Goal: Task Accomplishment & Management: Complete application form

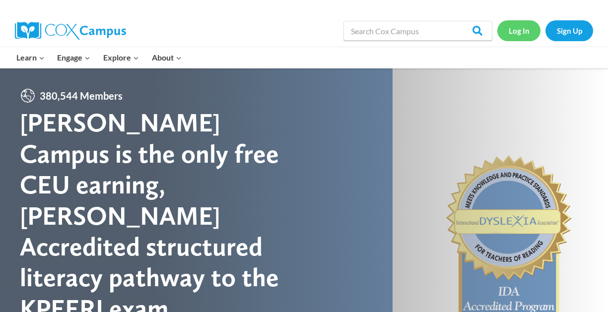
click at [526, 33] on link "Log In" at bounding box center [518, 30] width 43 height 20
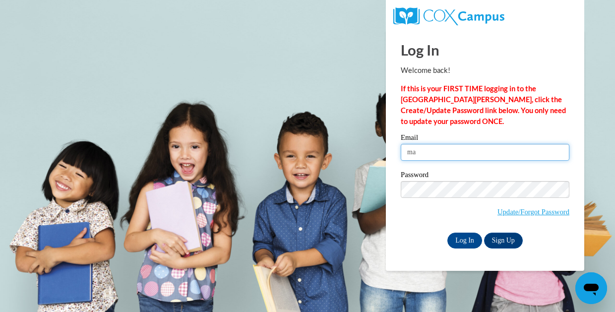
type input "m"
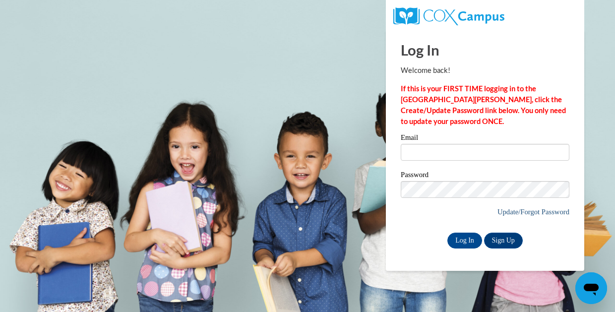
click at [534, 208] on link "Update/Forgot Password" at bounding box center [534, 212] width 72 height 8
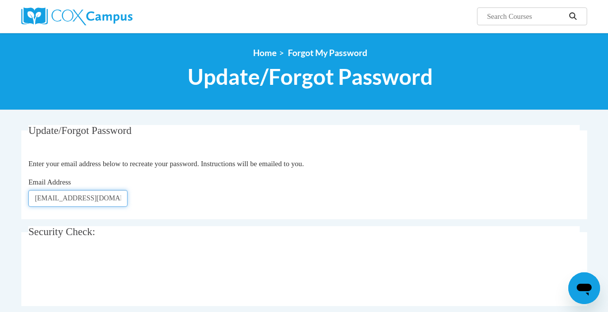
type input "maria.allen@glynn.k12.ga.us"
click at [459, 196] on div "Email Address maria.allen@glynn.k12.ga.us" at bounding box center [303, 192] width 551 height 30
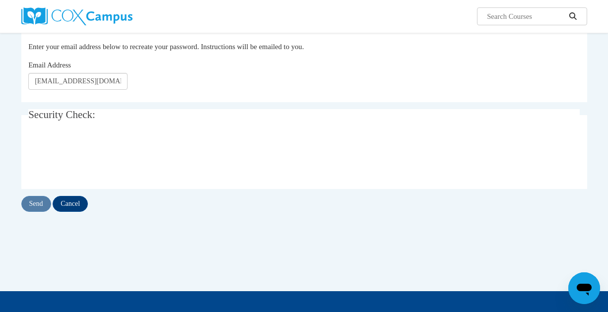
scroll to position [118, 0]
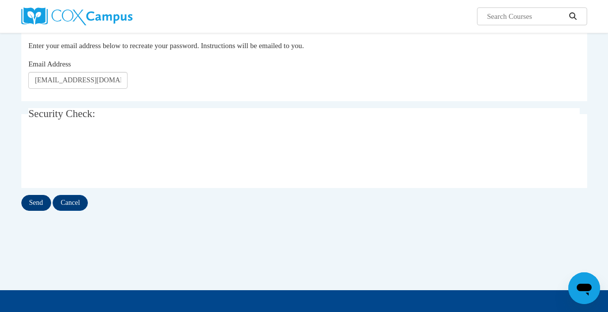
click at [49, 202] on input "Send" at bounding box center [36, 203] width 30 height 16
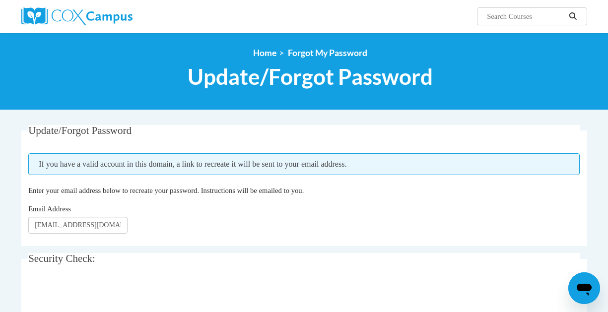
click at [223, 212] on div "Email Address maria.allen@glynn.k12.ga.us" at bounding box center [303, 218] width 551 height 30
click at [76, 22] on img at bounding box center [76, 16] width 111 height 18
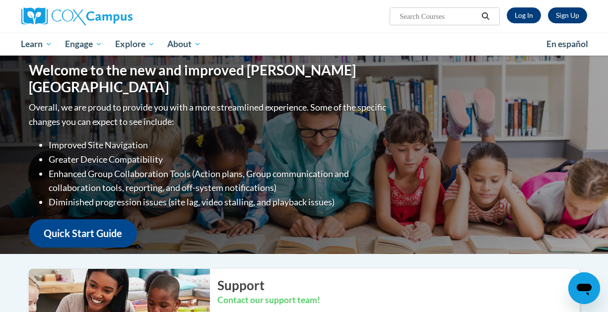
click at [583, 17] on link "Sign Up" at bounding box center [567, 15] width 39 height 16
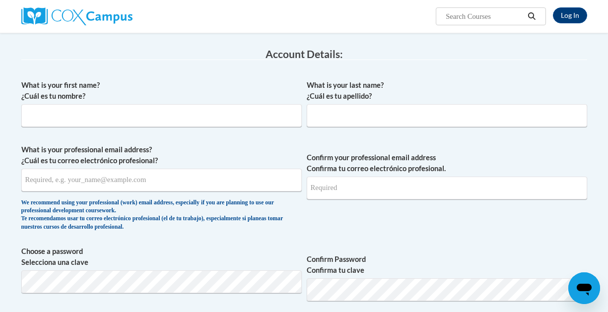
scroll to position [148, 0]
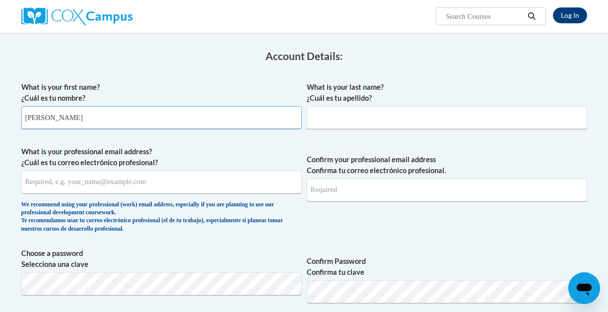
type input "[PERSON_NAME]"
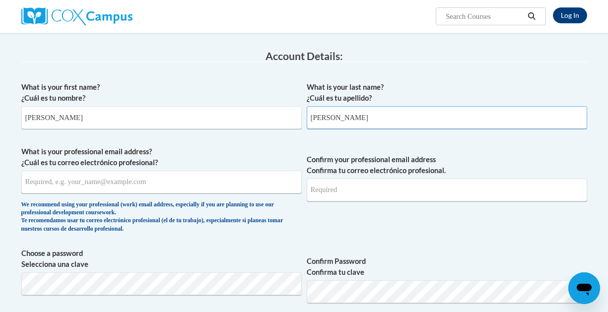
type input "[PERSON_NAME]"
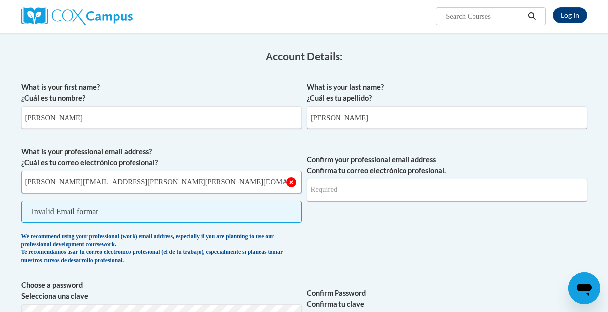
type input "[PERSON_NAME][EMAIL_ADDRESS][PERSON_NAME][PERSON_NAME][DOMAIN_NAME]"
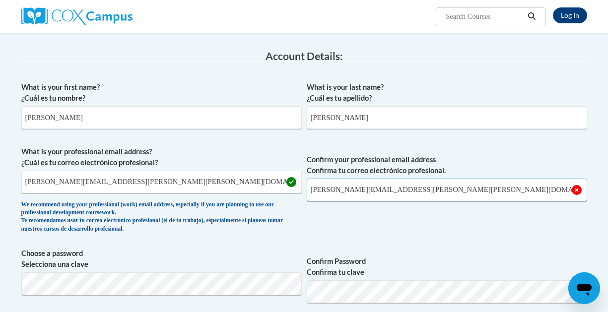
type input "[PERSON_NAME][EMAIL_ADDRESS][PERSON_NAME][PERSON_NAME][DOMAIN_NAME]"
click at [228, 263] on label "Choose a password Selecciona una clave" at bounding box center [161, 259] width 280 height 22
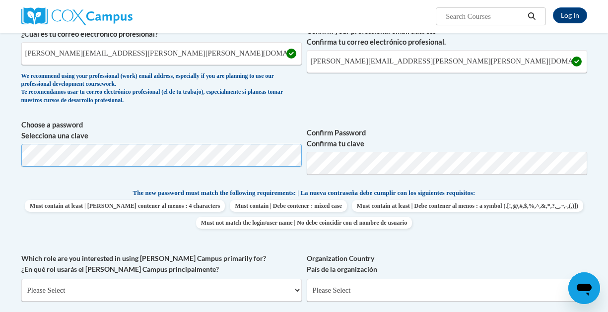
scroll to position [279, 0]
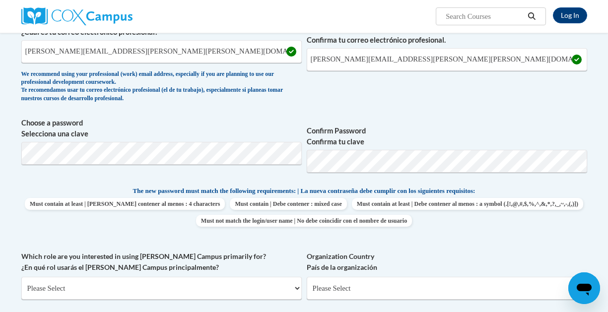
click at [591, 197] on div "Member Registration - All Fields Required Already have an account? Log in Prefe…" at bounding box center [304, 239] width 581 height 783
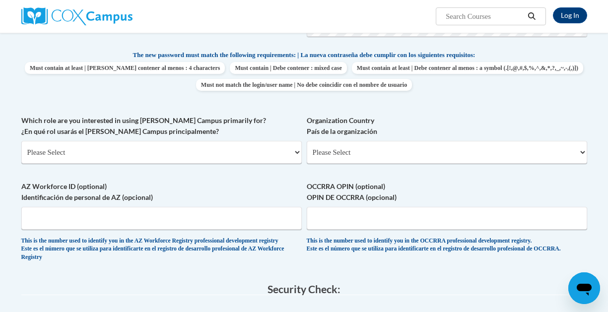
scroll to position [477, 0]
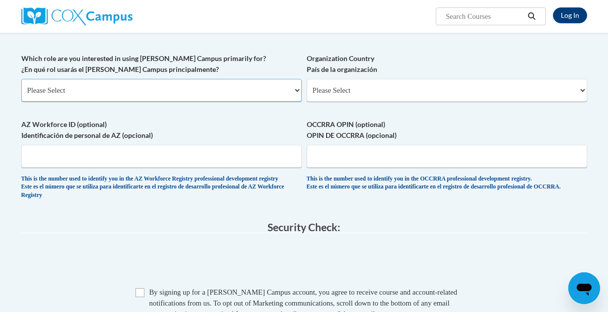
select select "fbf2d438-af2f-41f8-98f1-81c410e29de3"
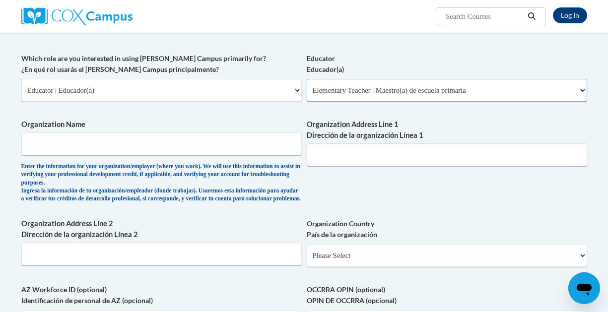
select select "d5fdb05a-b36c-4d60-97fa-9afceda7e903"
click at [208, 143] on input "Organization Name" at bounding box center [161, 143] width 280 height 23
click at [293, 139] on input "Organization Name" at bounding box center [161, 143] width 280 height 23
click at [290, 137] on input "Organization Name" at bounding box center [161, 143] width 280 height 23
type input "g"
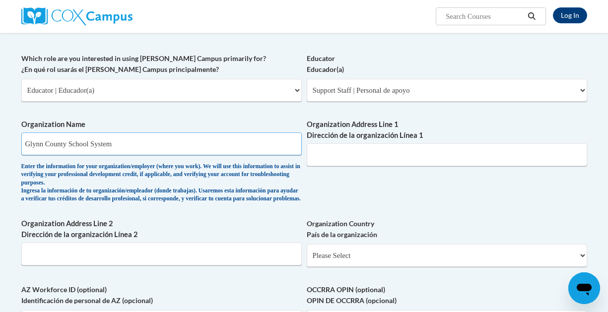
type input "Glynn County School System"
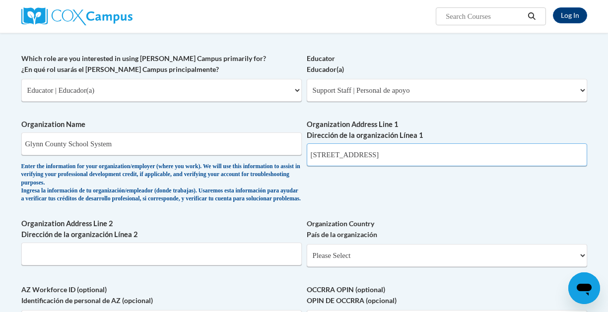
type input "1300 Altama Avenue Brunswick GA 31520"
click at [335, 192] on div "What is your first name? ¿Cuál es tu nombre? Maria What is your last name? ¿Cuá…" at bounding box center [304, 61] width 566 height 626
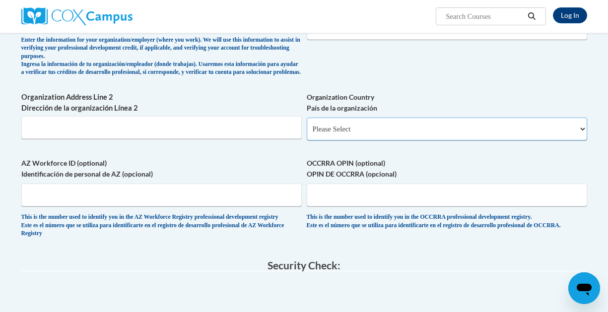
scroll to position [599, 0]
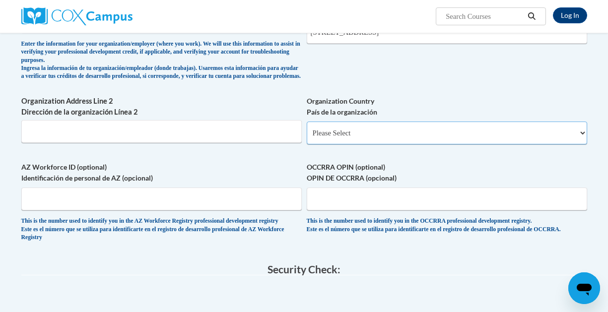
select select "ad49bcad-a171-4b2e-b99c-48b446064914"
select select
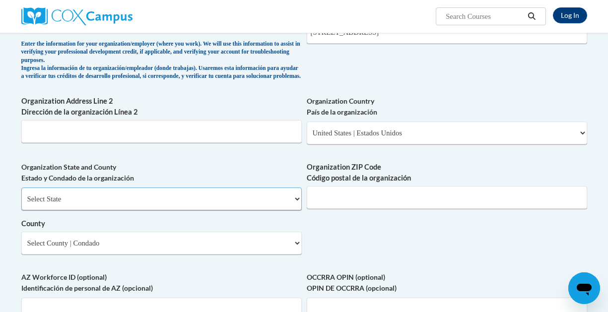
select select "Georgia"
type input "31520"
click at [297, 234] on select "County" at bounding box center [161, 243] width 280 height 23
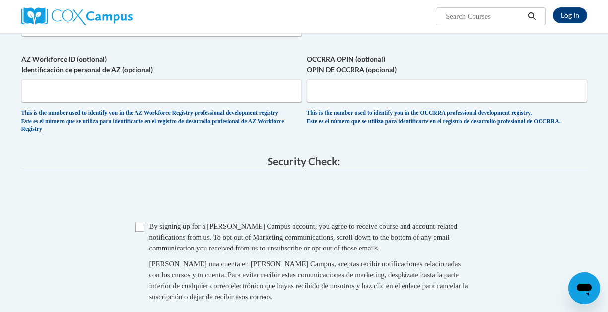
scroll to position [849, 0]
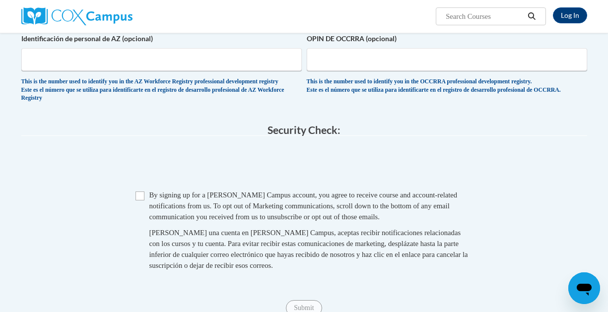
click at [142, 193] on input "Checkbox" at bounding box center [139, 196] width 9 height 9
checkbox input "true"
click at [307, 301] on input "Submit" at bounding box center [304, 308] width 36 height 16
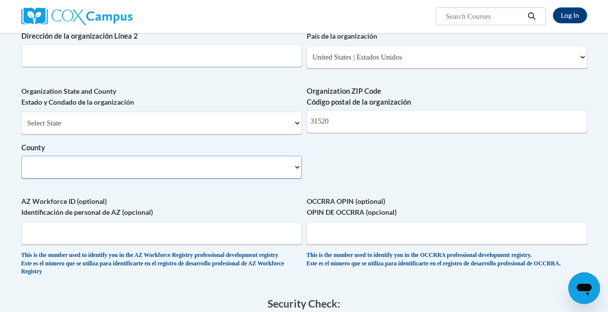
select select
click at [300, 157] on select "County" at bounding box center [161, 167] width 280 height 23
click at [289, 158] on select "County" at bounding box center [161, 167] width 280 height 23
click at [298, 161] on select "County" at bounding box center [161, 167] width 280 height 23
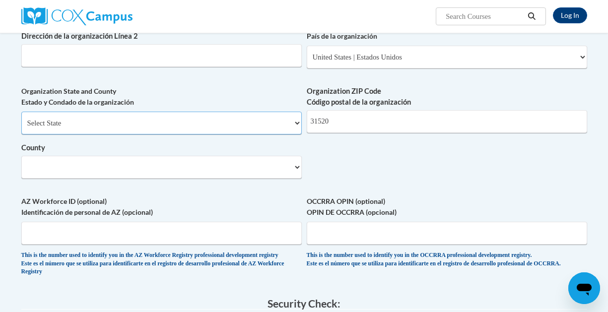
select select "Georgia"
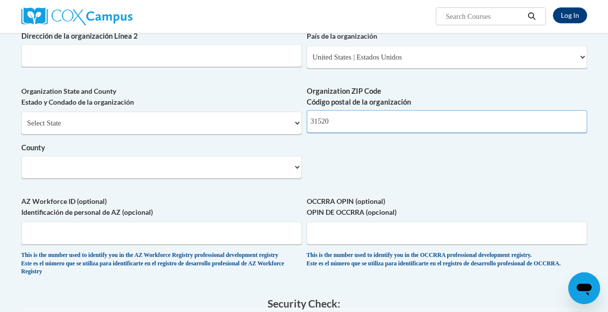
click at [330, 129] on input "31520" at bounding box center [447, 121] width 280 height 23
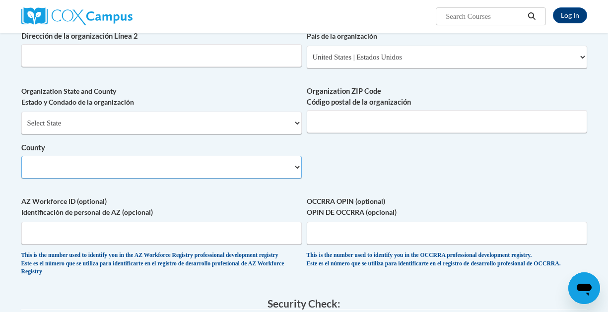
click at [296, 156] on select "County" at bounding box center [161, 167] width 280 height 23
click at [298, 162] on select "County" at bounding box center [161, 167] width 280 height 23
click at [298, 158] on select "County" at bounding box center [161, 167] width 280 height 23
click at [298, 161] on select "County" at bounding box center [161, 167] width 280 height 23
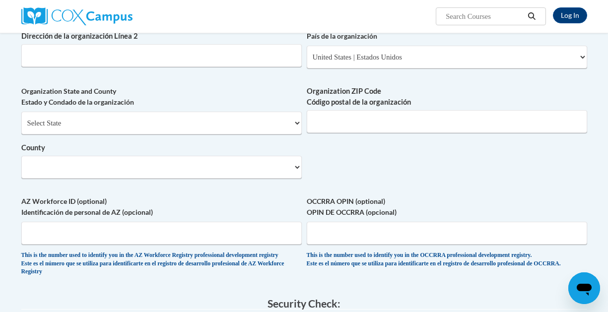
click at [585, 285] on icon "Open messaging window" at bounding box center [584, 290] width 15 height 12
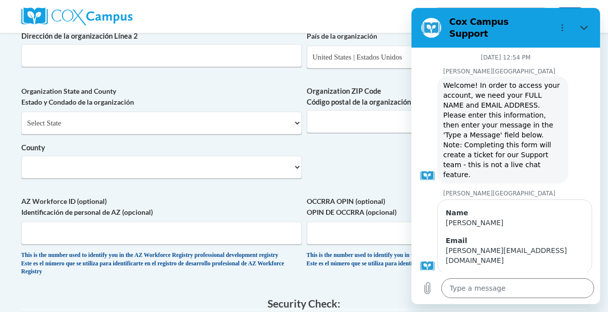
scroll to position [622, 0]
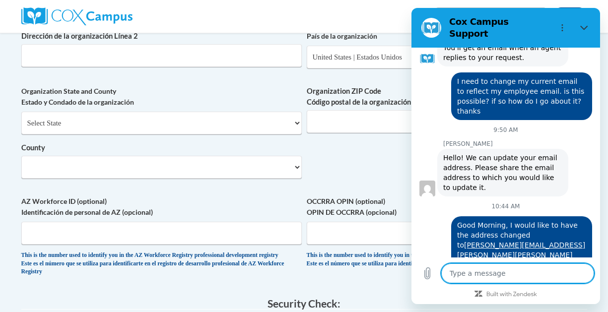
click at [495, 280] on textarea at bounding box center [517, 273] width 153 height 20
type textarea "H"
type textarea "x"
type textarea "He"
type textarea "x"
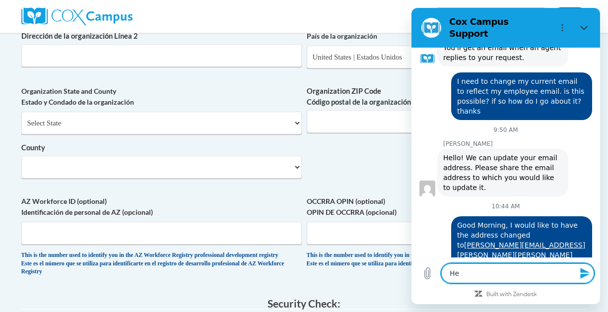
type textarea "Hel"
type textarea "x"
type textarea "Hell"
type textarea "x"
type textarea "Hello"
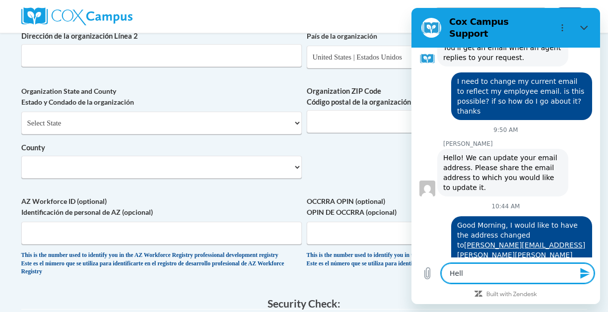
type textarea "x"
type textarea "Hello"
type textarea "x"
type textarea "Hello a"
type textarea "x"
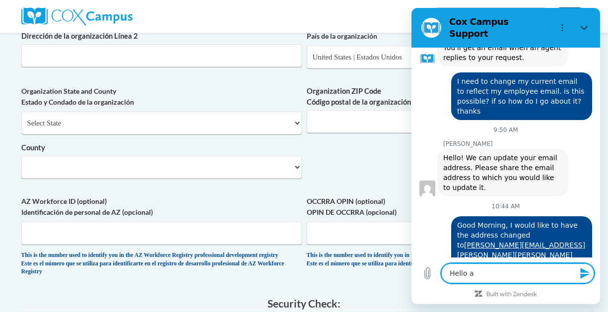
type textarea "Hello"
type textarea "x"
type textarea "Hello a"
type textarea "x"
type textarea "Hello ab"
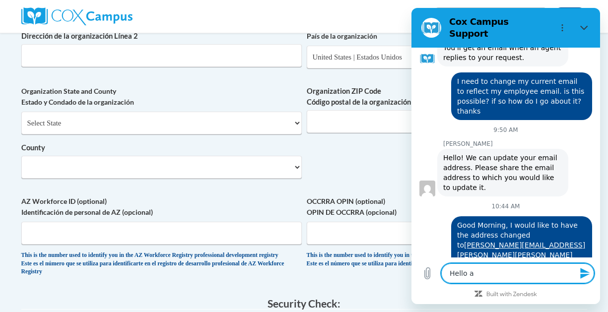
type textarea "x"
type textarea "Hello abo"
type textarea "x"
type textarea "Hello abou"
type textarea "x"
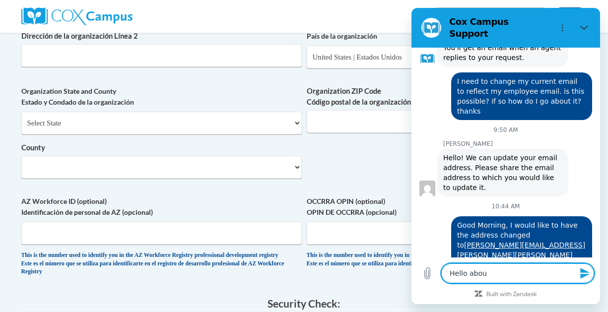
type textarea "Hello about"
type textarea "x"
type textarea "Hello about"
type textarea "x"
type textarea "Hello about h"
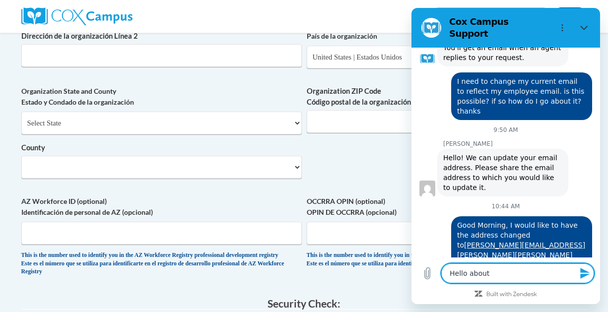
type textarea "x"
type textarea "Hello about ho"
type textarea "x"
type textarea "Hello about how"
type textarea "x"
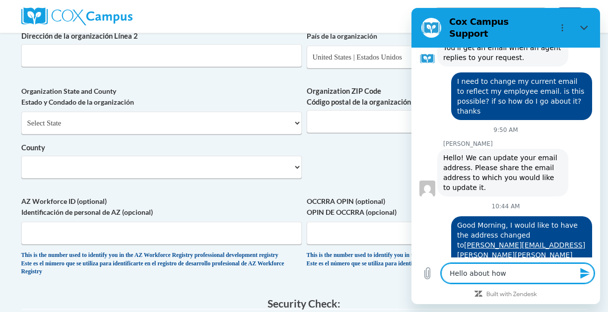
type textarea "Hello about how"
type textarea "x"
type textarea "Hello about how."
type textarea "x"
type textarea "Hello about how. l"
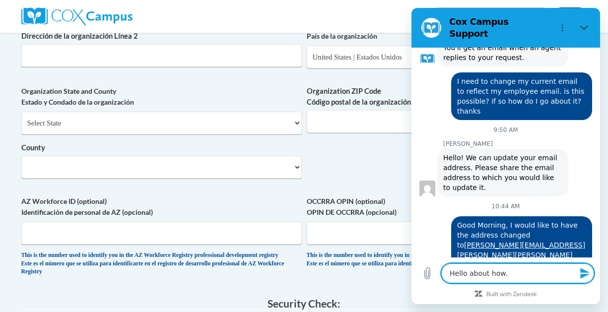
type textarea "x"
type textarea "Hello about how. lo"
type textarea "x"
type textarea "Hello about how. lon"
type textarea "x"
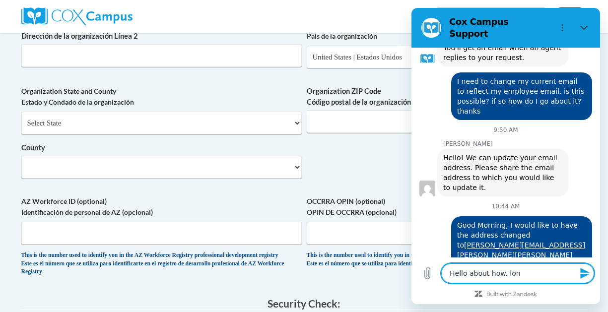
type textarea "Hello about how. long"
type textarea "x"
type textarea "Hello about how. long"
type textarea "x"
type textarea "Hello about how. long w"
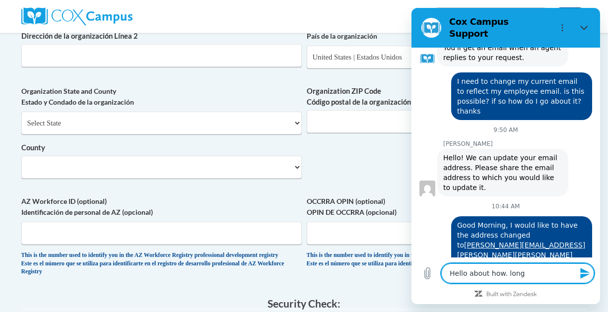
type textarea "x"
type textarea "Hello about how. long wi"
type textarea "x"
type textarea "Hello about how. long wil"
type textarea "x"
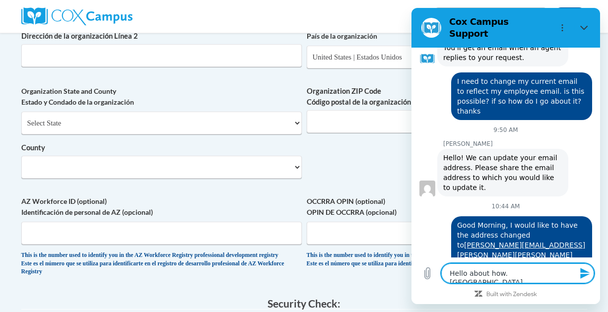
type textarea "Hello about how. long will"
type textarea "x"
type textarea "Hello about how. long will"
type textarea "x"
type textarea "Hello about how. long will"
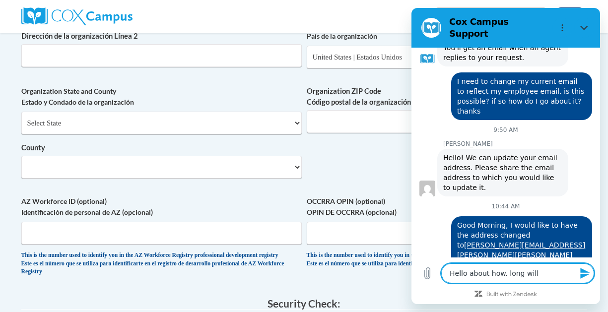
type textarea "x"
type textarea "Hello about how. long wil"
type textarea "x"
type textarea "Hello about how. long wi"
type textarea "x"
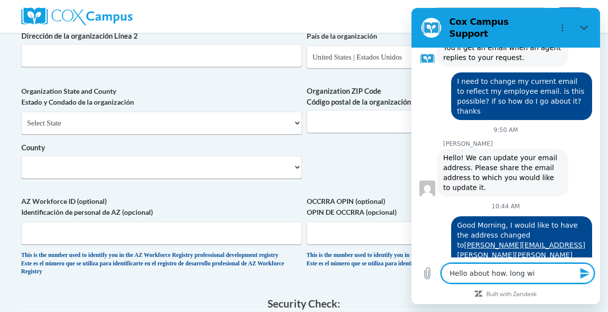
type textarea "Hello about how. long w"
type textarea "x"
type textarea "Hello about how. long"
type textarea "x"
type textarea "Hello about how. long"
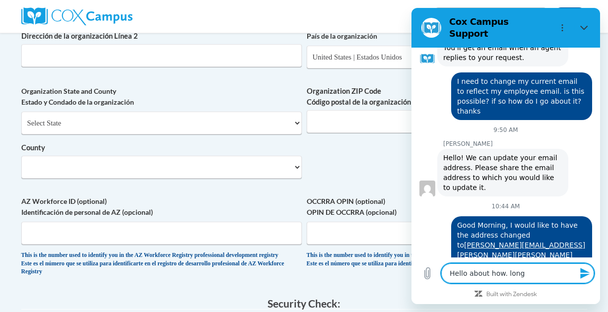
type textarea "x"
type textarea "Hello about how. lon"
type textarea "x"
type textarea "Hello about how. lo"
type textarea "x"
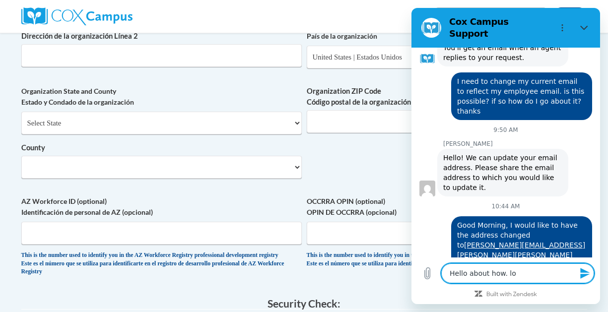
type textarea "Hello about how. l"
type textarea "x"
type textarea "Hello about how."
type textarea "x"
type textarea "Hello about how."
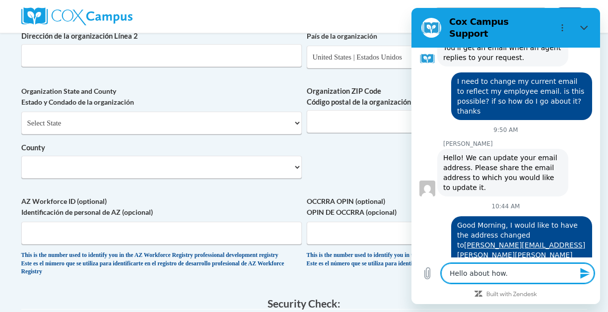
type textarea "x"
type textarea "Hello about how"
type textarea "x"
type textarea "Hello about how"
type textarea "x"
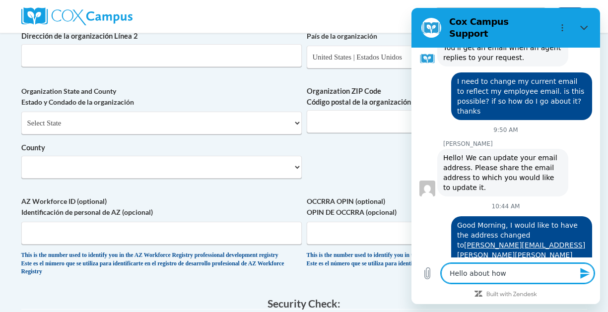
type textarea "Hello about how l"
type textarea "x"
type textarea "Hello about how lo"
type textarea "x"
type textarea "Hello about how lon"
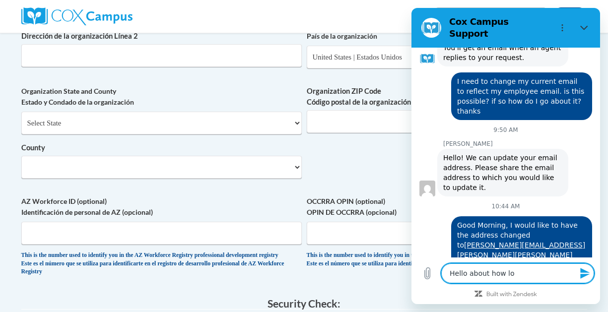
type textarea "x"
type textarea "Hello about how long"
type textarea "x"
type textarea "Hello about how long"
type textarea "x"
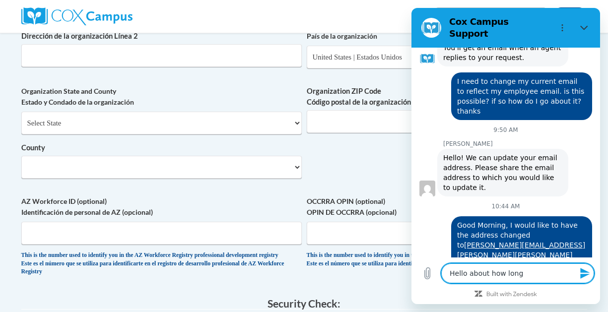
type textarea "Hello about how long w"
type textarea "x"
type textarea "Hello about how long wi"
type textarea "x"
type textarea "Hello about how long wil"
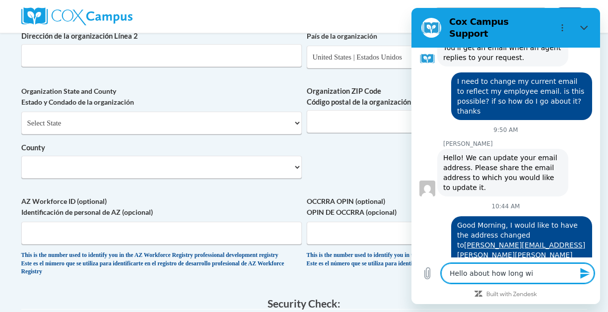
type textarea "x"
type textarea "Hello about how long will"
type textarea "x"
type textarea "Hello about how long will"
type textarea "x"
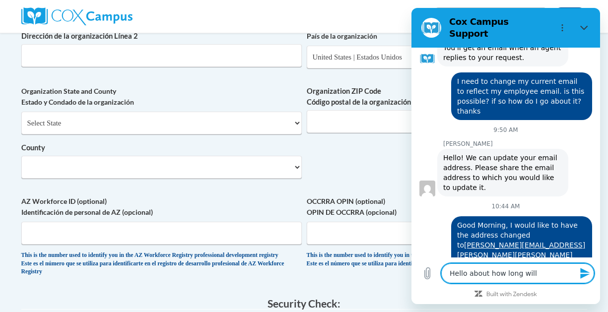
type textarea "Hello about how long will i"
type textarea "x"
type textarea "Hello about how long will it"
type textarea "x"
type textarea "Hello about how long will it"
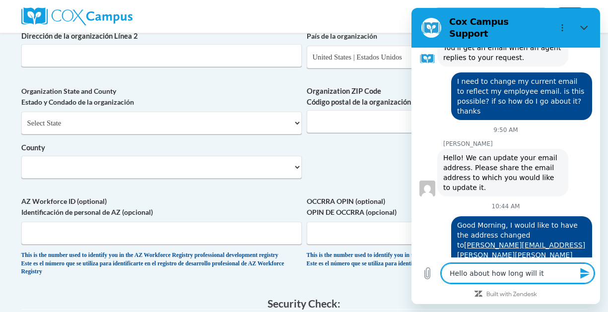
type textarea "x"
type textarea "Hello about how long will it t"
type textarea "x"
type textarea "Hello about how long will it ta"
type textarea "x"
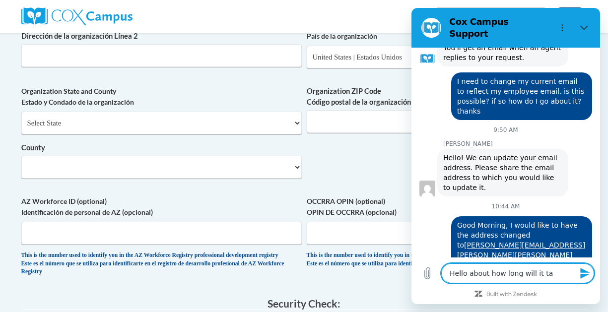
type textarea "Hello about how long will it tak"
type textarea "x"
type textarea "Hello about how long will it take"
type textarea "x"
type textarea "Hello about how long will it take"
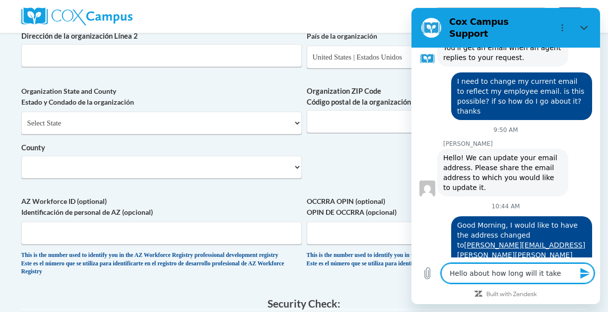
type textarea "x"
type textarea "Hello about how long will it take t"
type textarea "x"
type textarea "Hello about how long will it take to"
type textarea "x"
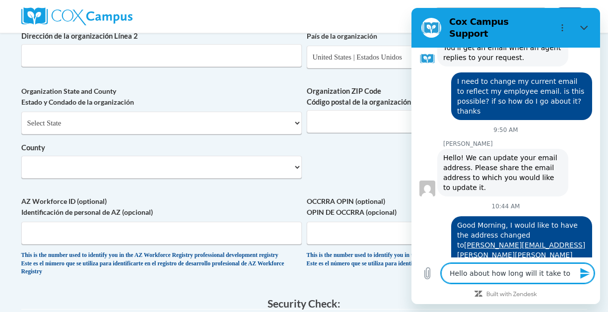
type textarea "Hello about how long will it take to"
type textarea "x"
type textarea "Hello about how long will it take to h"
type textarea "x"
type textarea "Hello about how long will it take to ha"
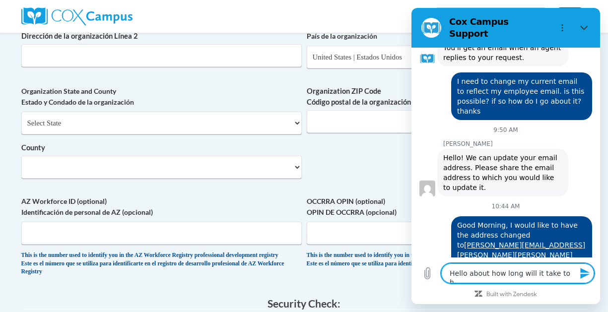
type textarea "x"
type textarea "Hello about how long will it take to hav"
type textarea "x"
type textarea "Hello about how long will it take to have"
type textarea "x"
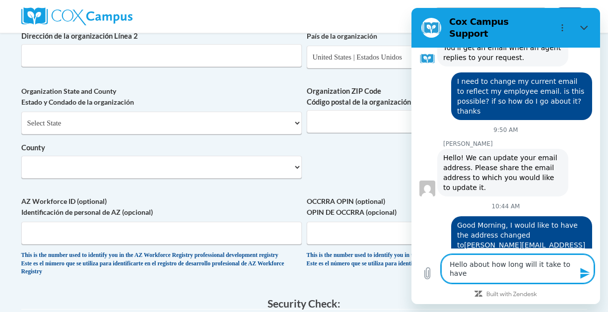
type textarea "Hello about how long will it take to have"
type textarea "x"
type textarea "Hello about how long will it take to have m"
type textarea "x"
type textarea "Hello about how long will it take to have my"
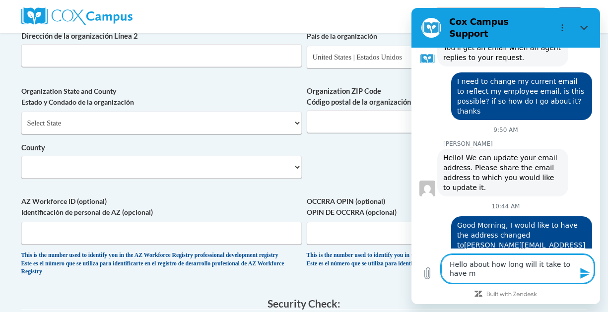
type textarea "x"
type textarea "Hello about how long will it take to have my"
type textarea "x"
type textarea "Hello about how long will it take to have my e"
type textarea "x"
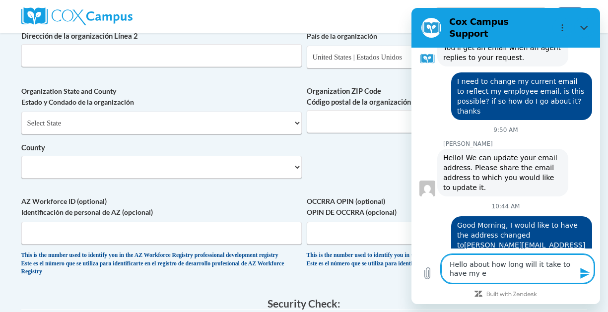
type textarea "Hello about how long will it take to have my em"
type textarea "x"
type textarea "Hello about how long will it take to have my ema"
type textarea "x"
type textarea "Hello about how long will it take to have my emai"
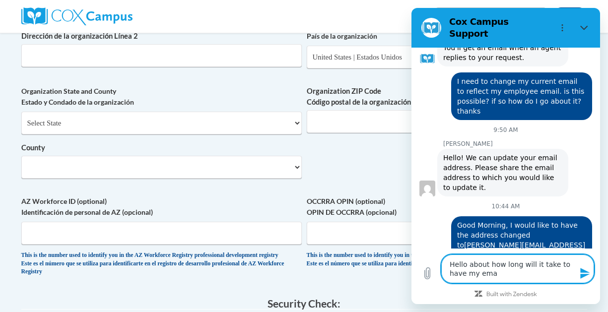
type textarea "x"
type textarea "Hello about how long will it take to have my email"
type textarea "x"
type textarea "Hello about how long will it take to have my email"
type textarea "x"
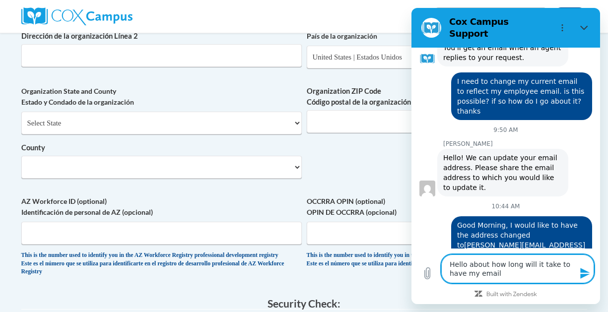
type textarea "Hello about how long will it take to have my email u"
type textarea "x"
type textarea "Hello about how long will it take to have my email up"
type textarea "x"
type textarea "Hello about how long will it take to have my email upd"
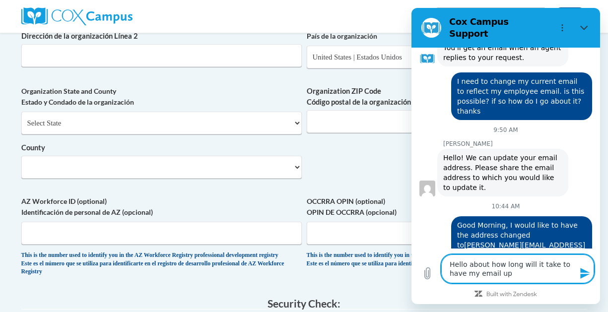
type textarea "x"
type textarea "Hello about how long will it take to have my email upda"
type textarea "x"
type textarea "Hello about how long will it take to have my email updat"
type textarea "x"
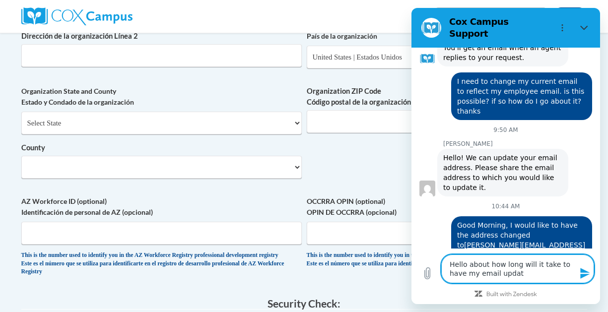
type textarea "Hello about how long will it take to have my email update"
type textarea "x"
type textarea "Hello about how long will it take to have my email updated"
type textarea "x"
type textarea "Hello about how long will it take to have my email updated/"
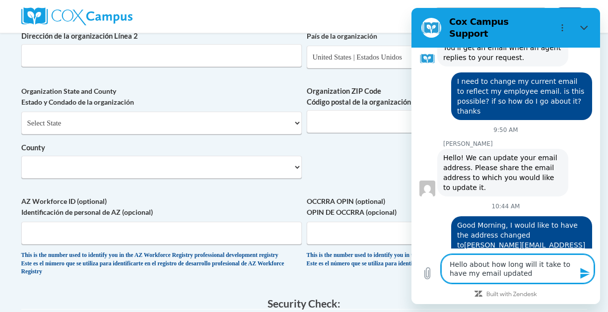
type textarea "x"
type textarea "Hello about how long will it take to have my email updated/c"
type textarea "x"
type textarea "Hello about how long will it take to have my email updated/ch"
type textarea "x"
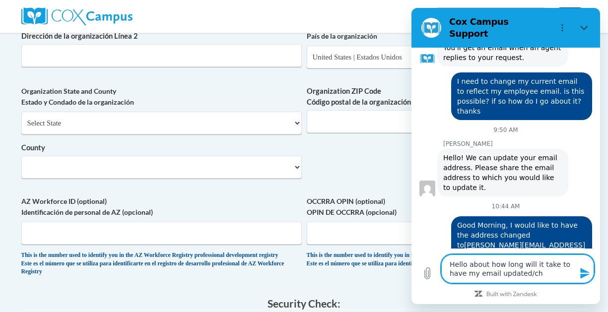
type textarea "Hello about how long will it take to have my email updated/cha"
type textarea "x"
type textarea "Hello about how long will it take to have my email updated/chan"
type textarea "x"
type textarea "Hello about how long will it take to have my email updated/chane"
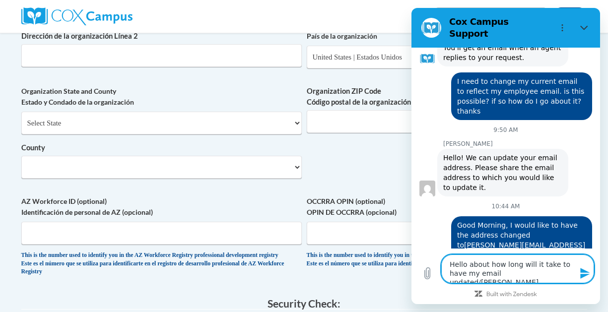
type textarea "x"
type textarea "Hello about how long will it take to have my email updated/chan"
type textarea "x"
type textarea "Hello about how long will it take to have my email updated/chang"
click at [583, 279] on icon "Send message" at bounding box center [585, 273] width 12 height 12
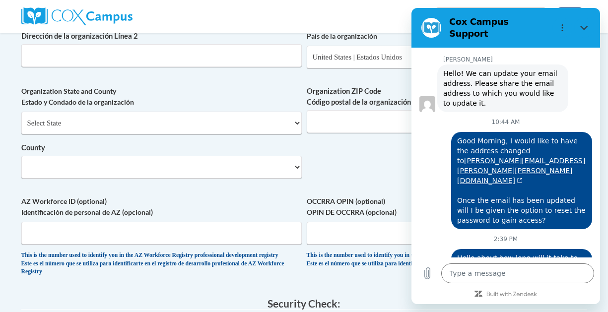
scroll to position [732, 0]
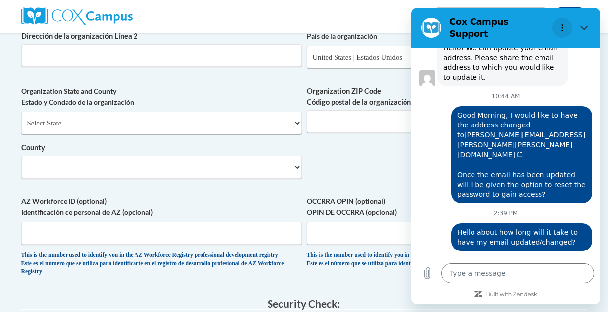
click at [566, 24] on icon "Options menu" at bounding box center [562, 28] width 8 height 8
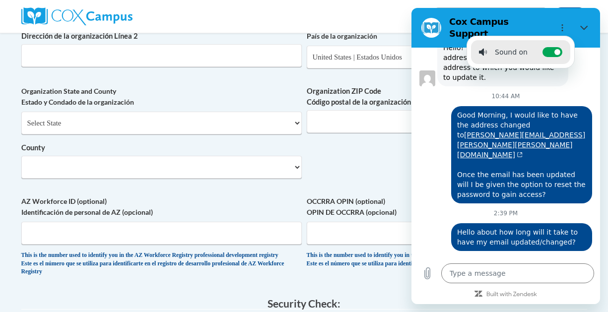
click at [565, 209] on div "2:39 PM" at bounding box center [505, 213] width 189 height 8
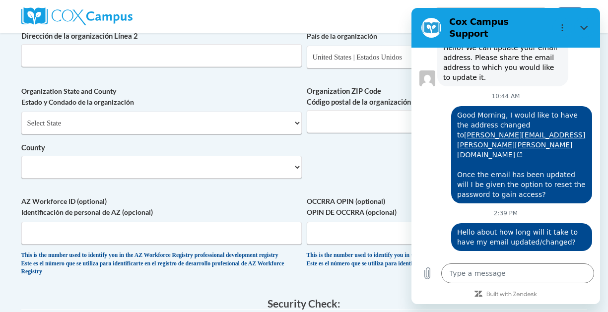
click at [587, 27] on icon "Close" at bounding box center [584, 28] width 8 height 8
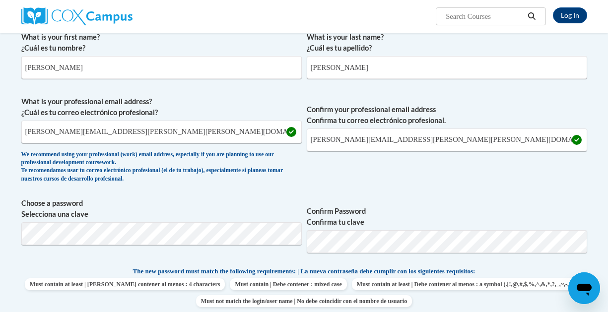
scroll to position [0, 0]
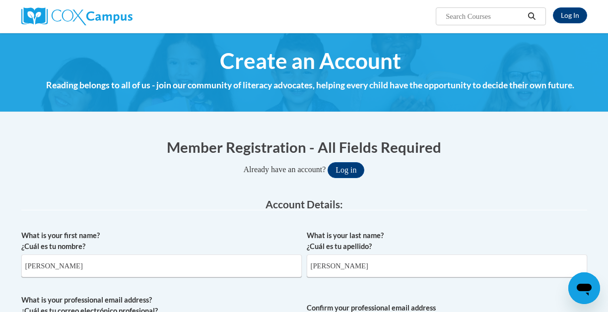
click at [77, 21] on img at bounding box center [76, 16] width 111 height 18
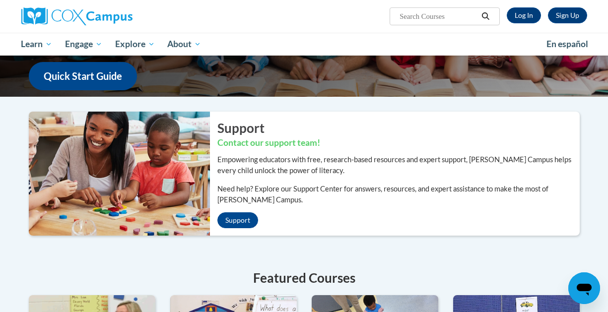
scroll to position [207, 0]
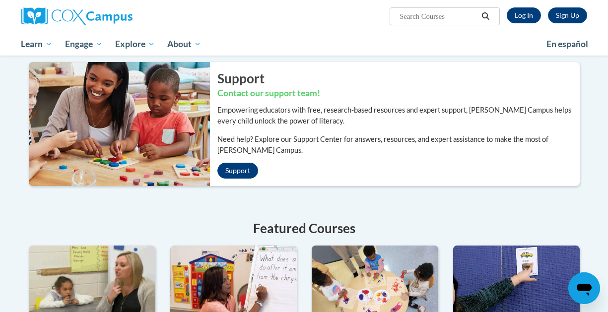
click at [243, 167] on link "Support" at bounding box center [237, 171] width 41 height 16
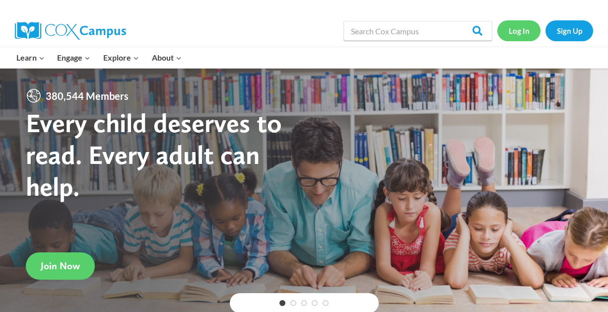
click at [523, 32] on link "Log In" at bounding box center [518, 30] width 43 height 20
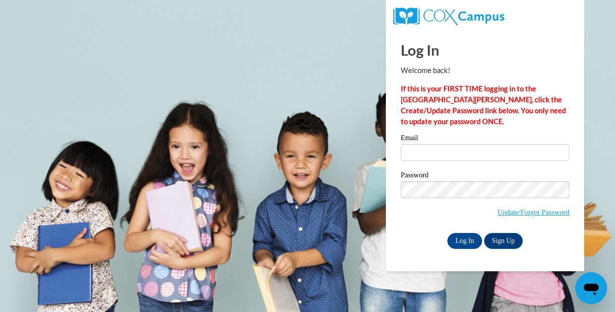
click at [343, 117] on body "Log In Welcome back! If this is your FIRST TIME logging in to the [GEOGRAPHIC_D…" at bounding box center [307, 156] width 615 height 312
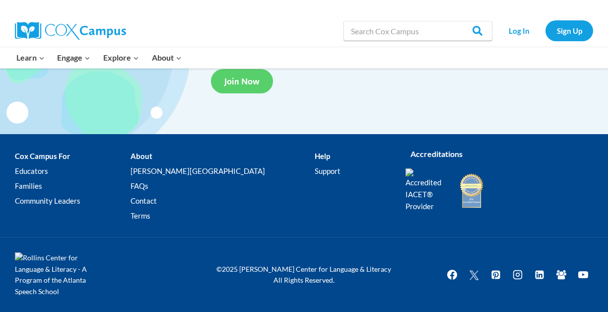
scroll to position [1944, 0]
click at [315, 164] on link "Support" at bounding box center [353, 171] width 76 height 15
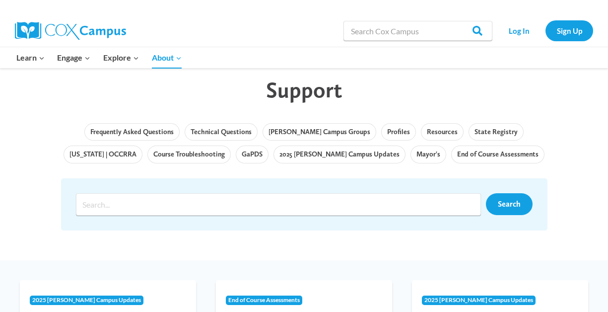
scroll to position [53, 0]
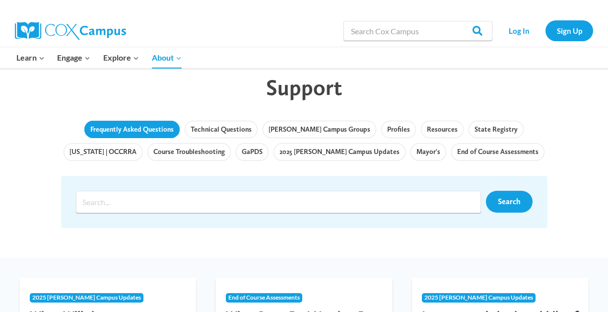
click at [148, 125] on link "Frequently Asked Questions" at bounding box center [131, 130] width 95 height 18
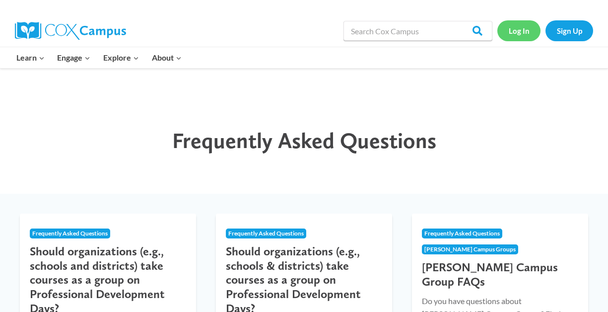
click at [530, 33] on link "Log In" at bounding box center [518, 30] width 43 height 20
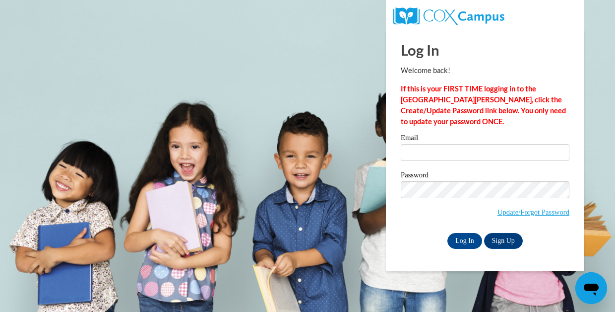
click at [601, 285] on div "Open messaging window" at bounding box center [592, 288] width 30 height 30
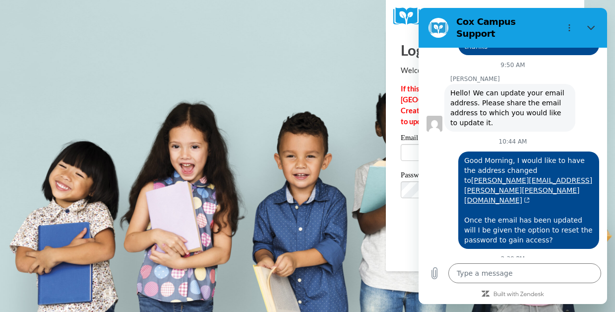
scroll to position [733, 0]
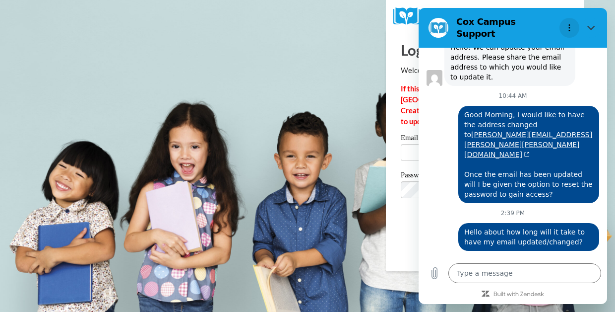
click at [573, 24] on icon "Options menu" at bounding box center [570, 28] width 8 height 8
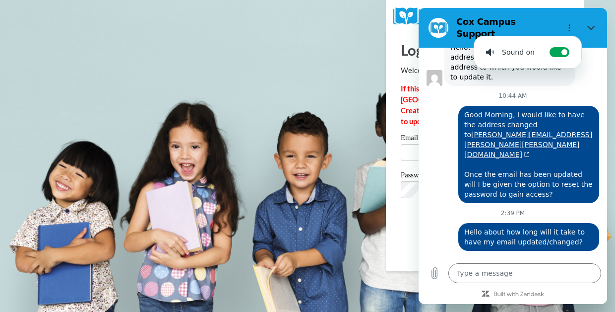
click at [598, 57] on div "[DATE] 12:54 PM [PERSON_NAME][GEOGRAPHIC_DATA] [PERSON_NAME] Campus says: Welco…" at bounding box center [513, 152] width 189 height 209
